Goal: Task Accomplishment & Management: Manage account settings

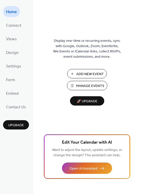
click at [90, 77] on span "Add New Event" at bounding box center [89, 74] width 27 height 5
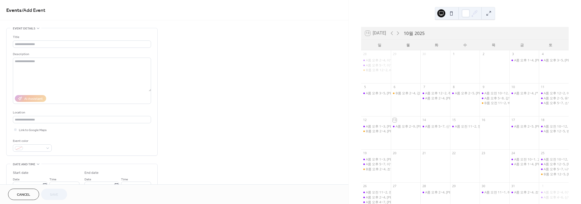
click at [30, 193] on span "Cancel" at bounding box center [23, 195] width 13 height 5
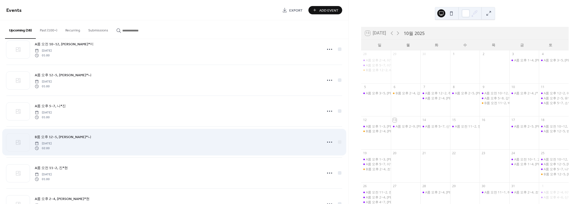
scroll to position [353, 0]
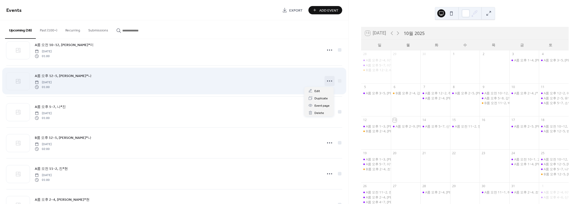
click at [328, 85] on icon at bounding box center [329, 81] width 8 height 8
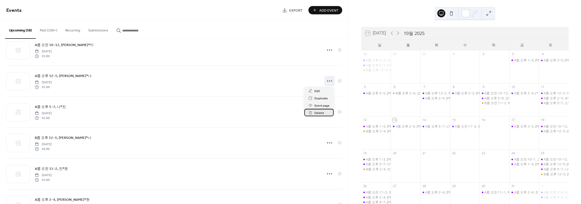
click at [321, 114] on span "Delete" at bounding box center [319, 113] width 10 height 5
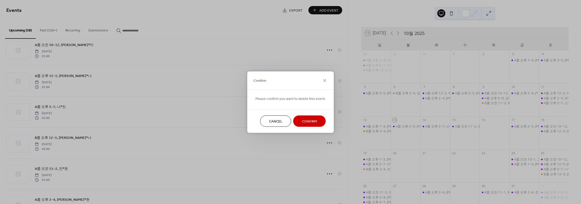
click at [305, 121] on span "Confirm" at bounding box center [309, 121] width 15 height 5
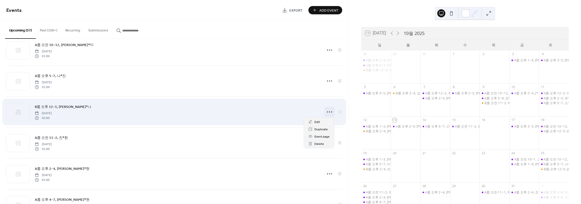
click at [331, 112] on icon at bounding box center [329, 112] width 8 height 8
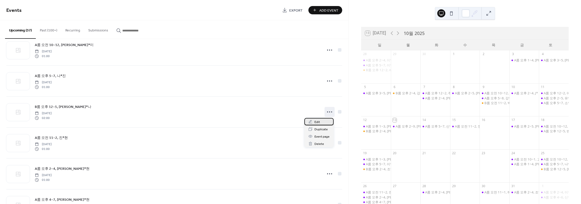
click at [323, 121] on div "Edit" at bounding box center [318, 121] width 29 height 7
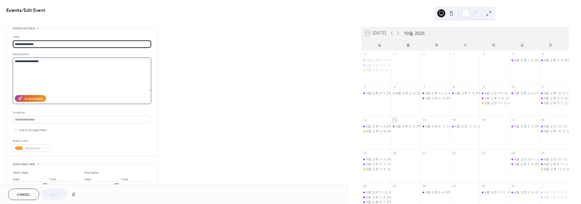
click at [64, 67] on textarea "**********" at bounding box center [82, 75] width 138 height 34
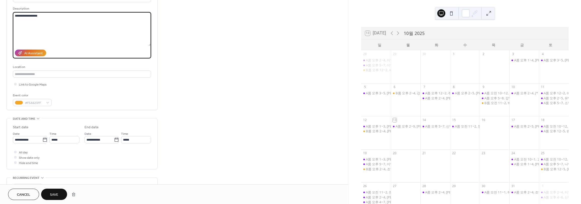
scroll to position [50, 0]
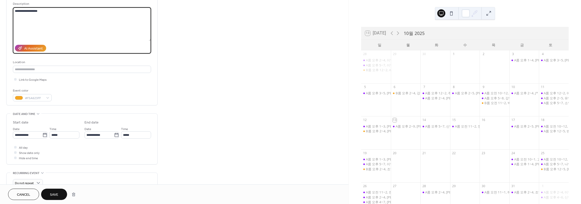
type textarea "**********"
click at [63, 195] on button "Save" at bounding box center [54, 194] width 26 height 11
